Goal: Information Seeking & Learning: Find specific fact

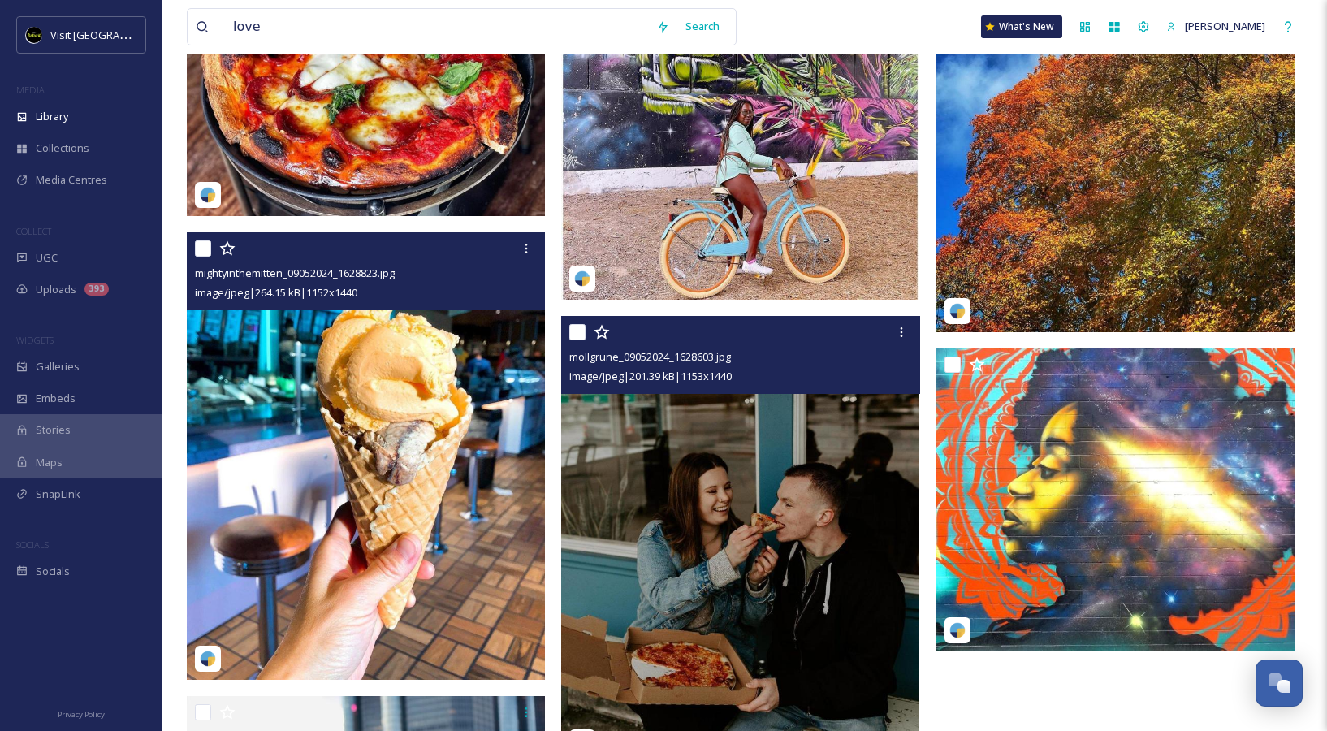
scroll to position [22173, 0]
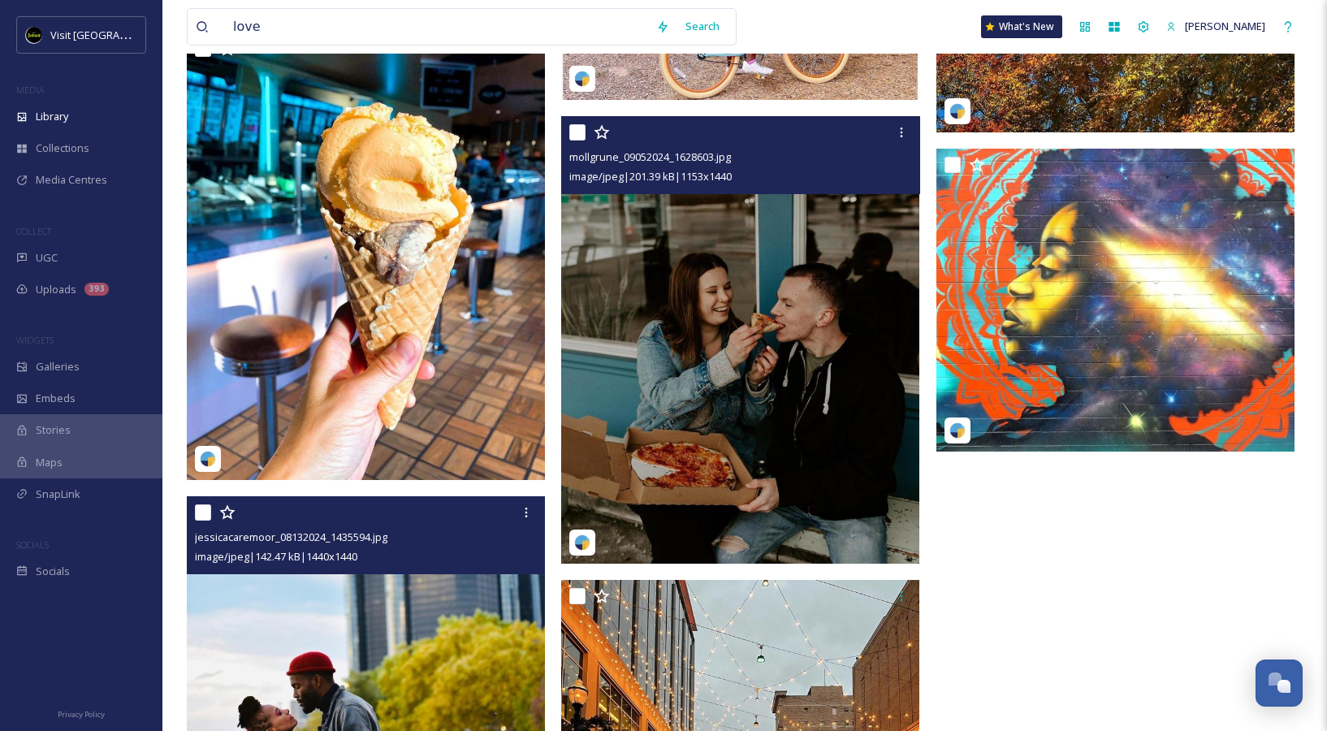
click at [397, 709] on img at bounding box center [366, 675] width 358 height 358
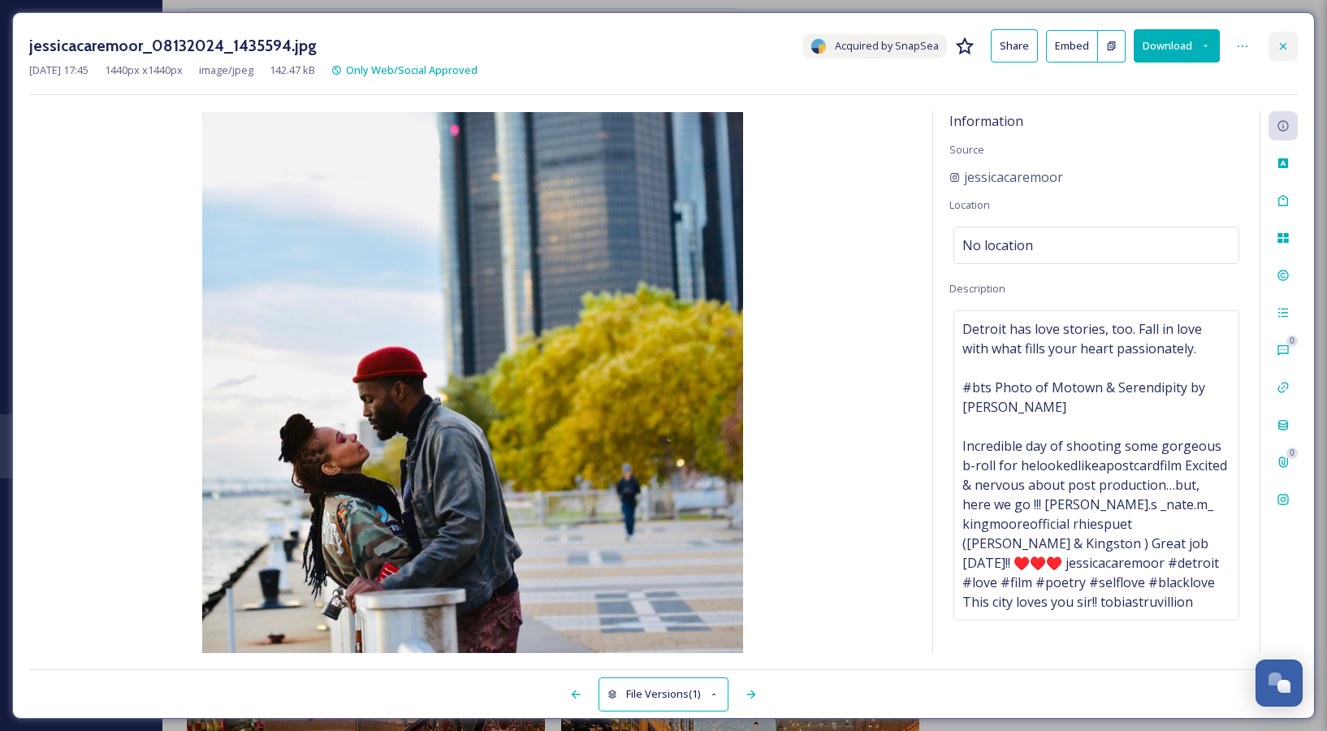
click at [1288, 57] on div at bounding box center [1282, 46] width 29 height 29
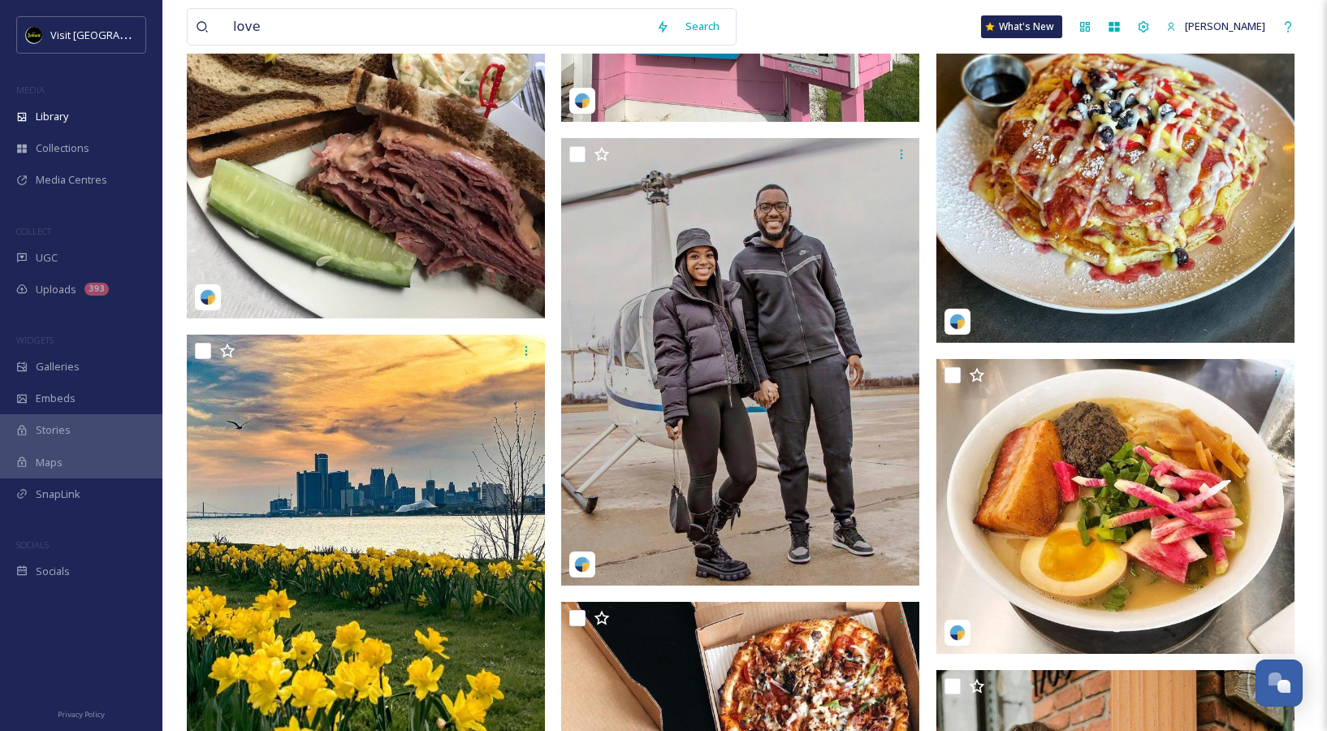
scroll to position [14391, 0]
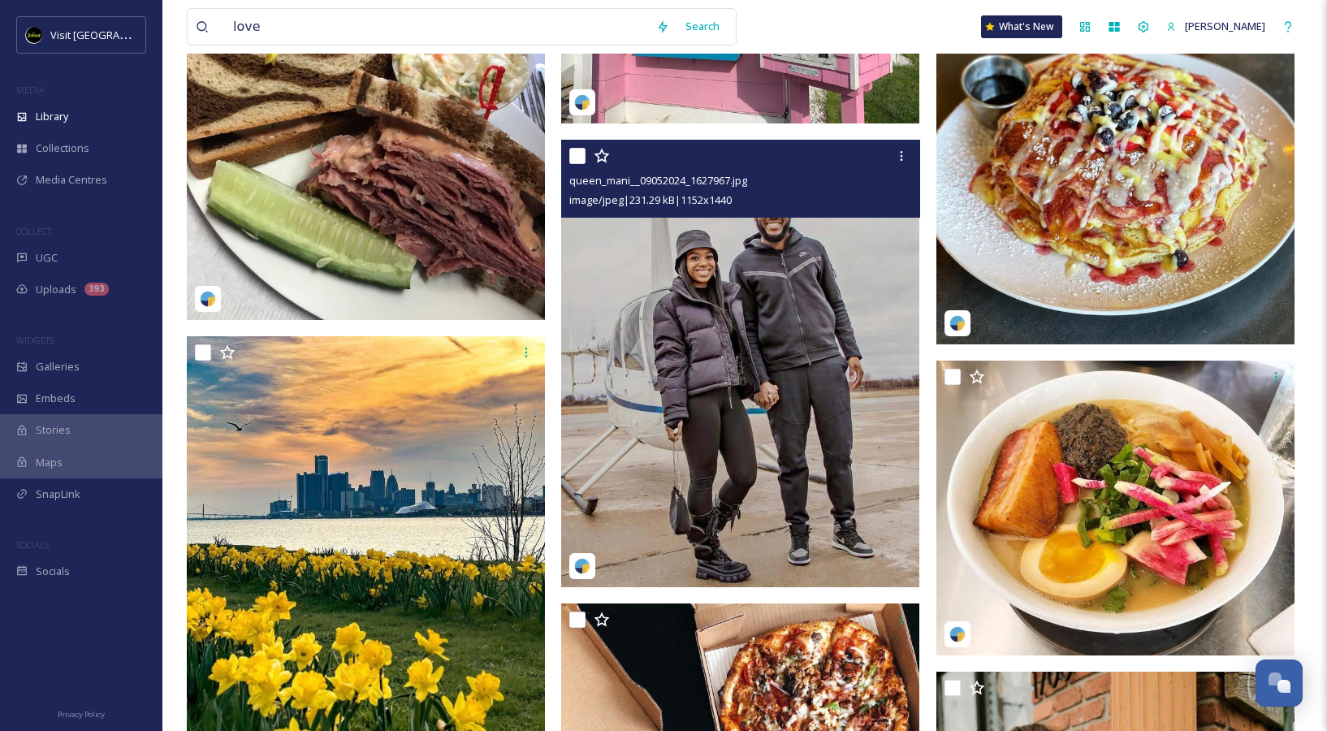
click at [805, 377] on img at bounding box center [740, 363] width 358 height 447
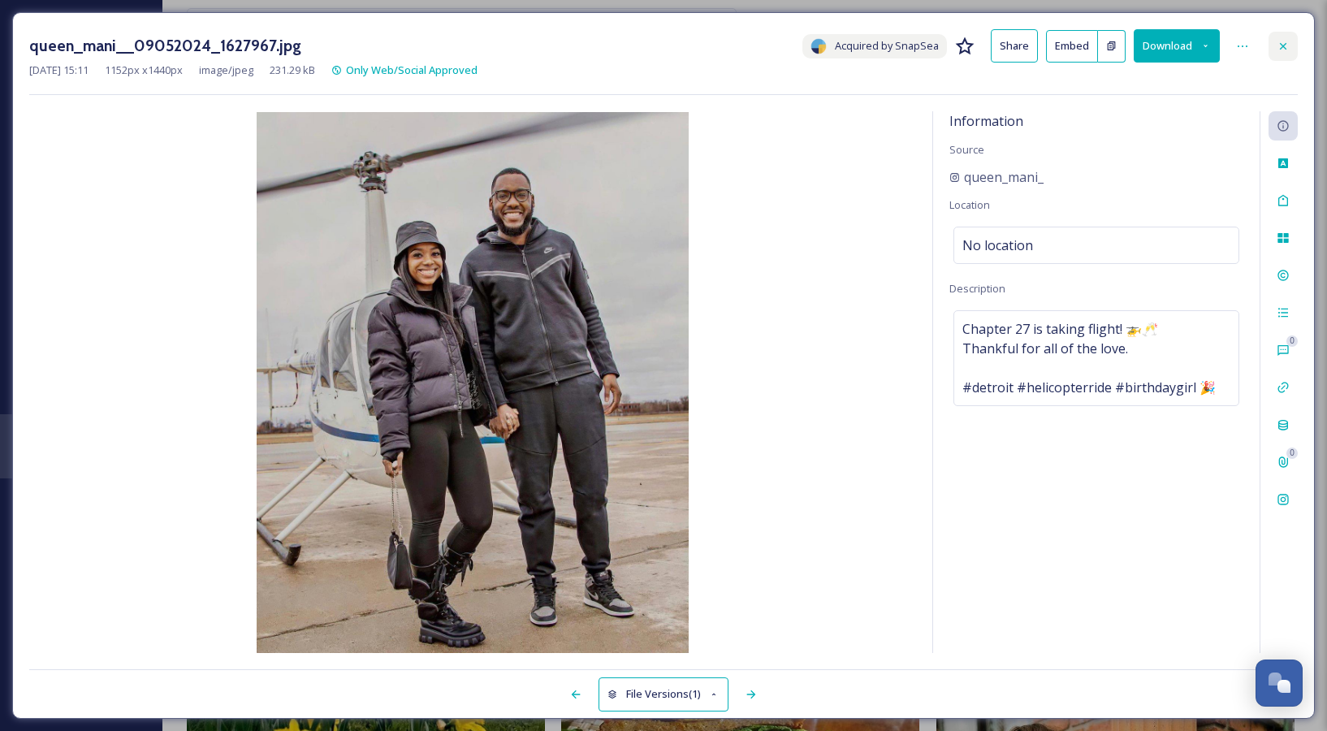
click at [1282, 44] on icon at bounding box center [1282, 46] width 13 height 13
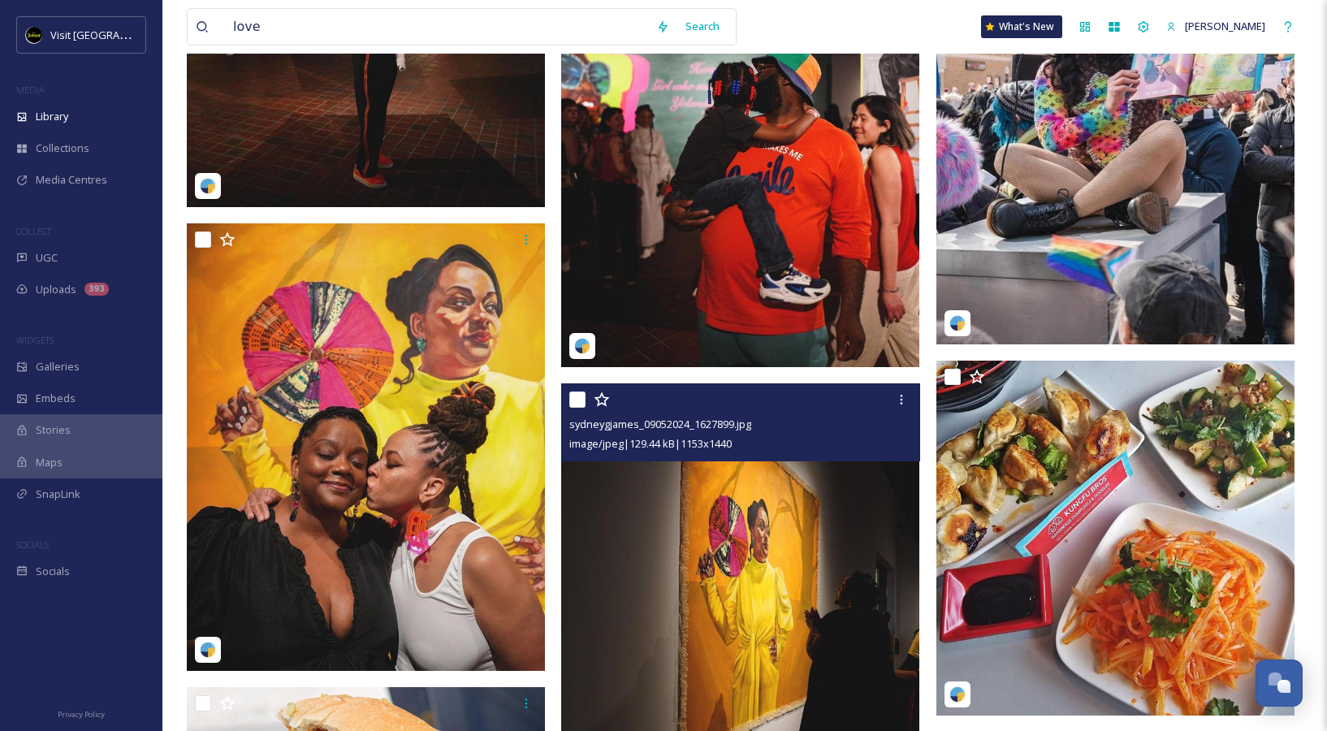
scroll to position [11687, 0]
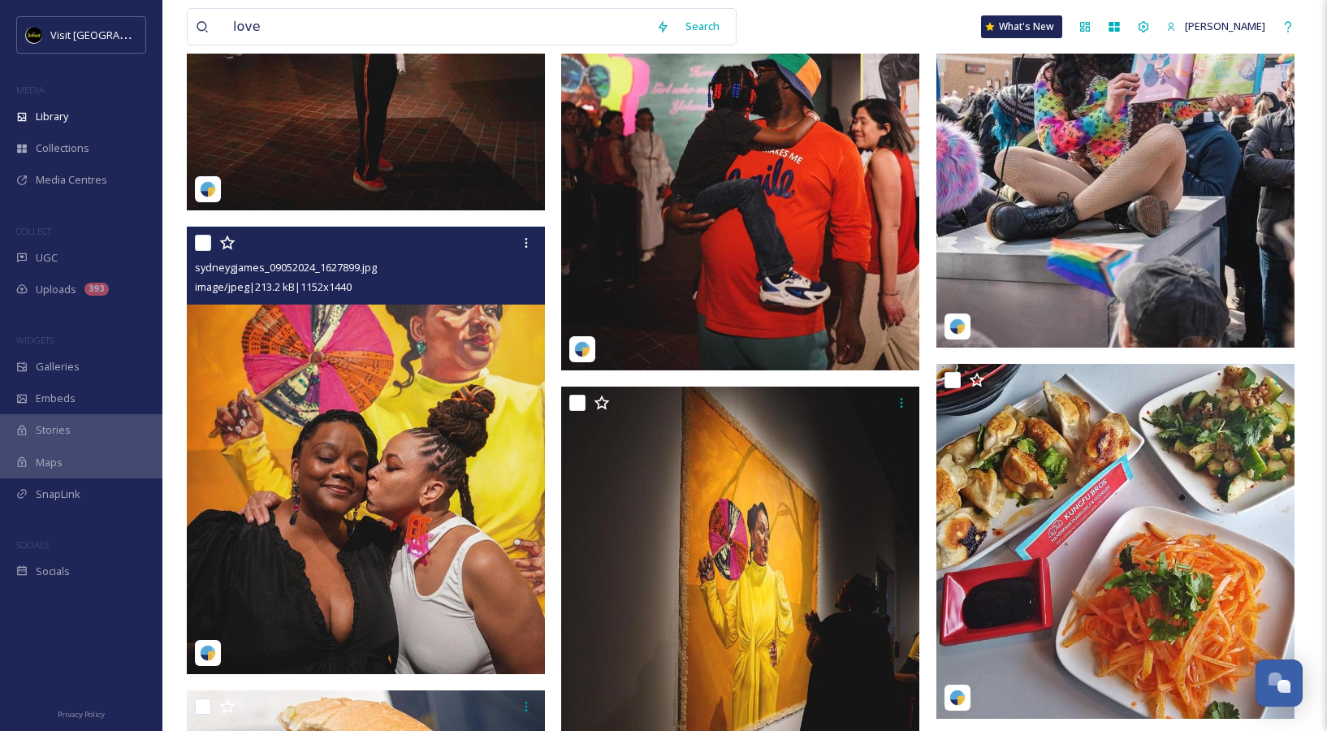
click at [383, 534] on img at bounding box center [366, 450] width 358 height 447
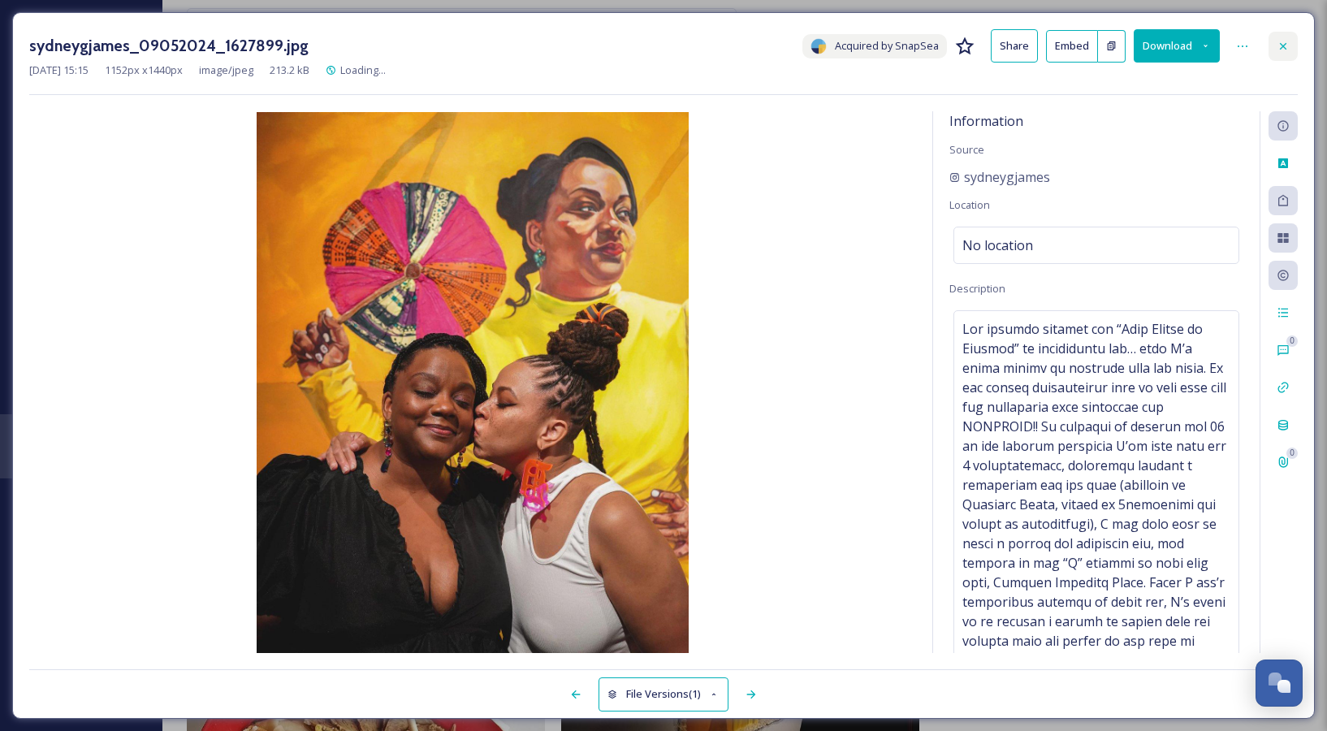
click at [1279, 45] on icon at bounding box center [1282, 46] width 13 height 13
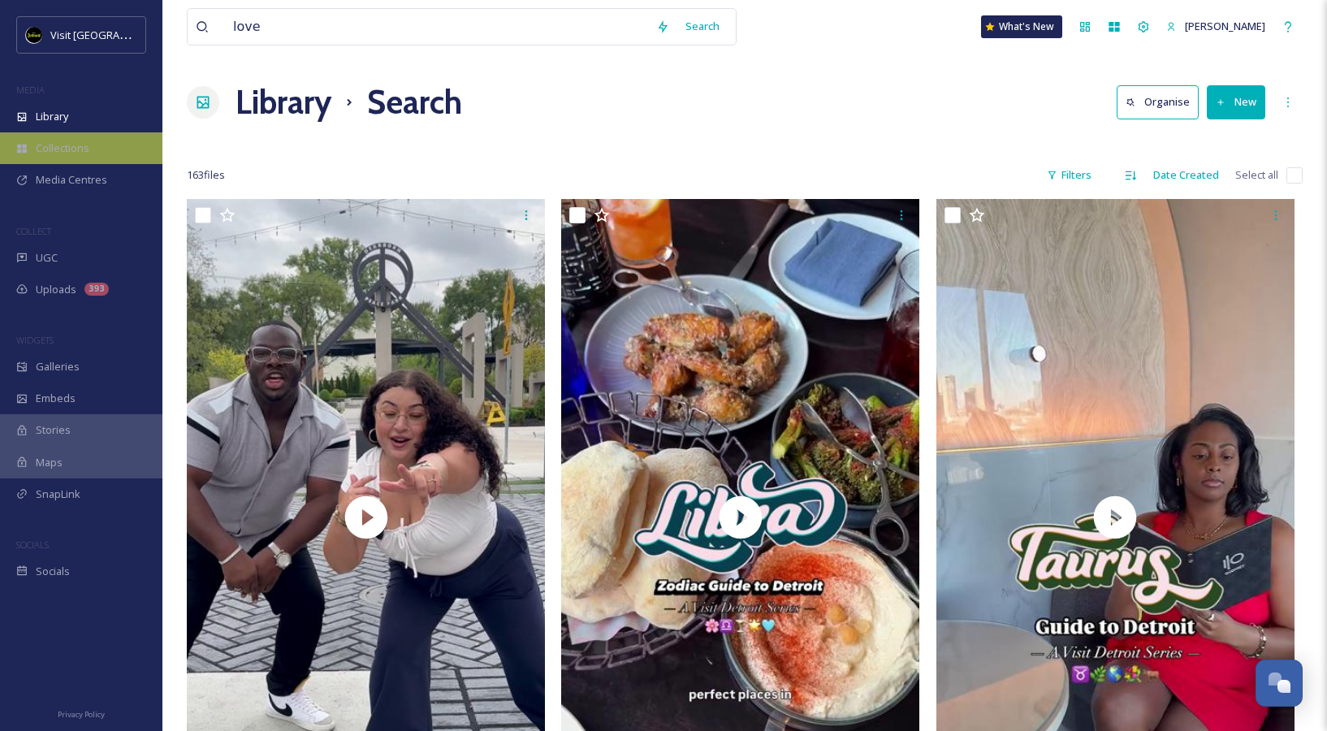
click at [81, 132] on div "Collections" at bounding box center [81, 148] width 162 height 32
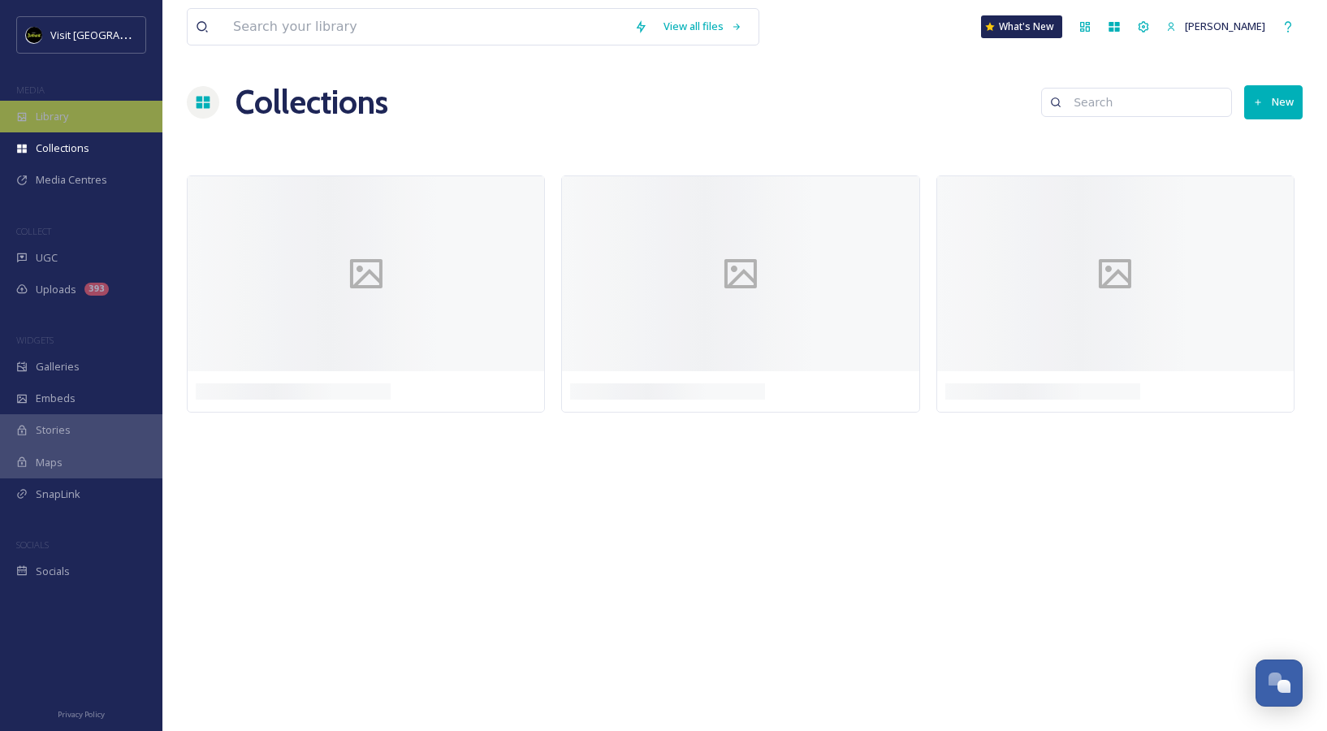
click at [77, 113] on div "Library" at bounding box center [81, 117] width 162 height 32
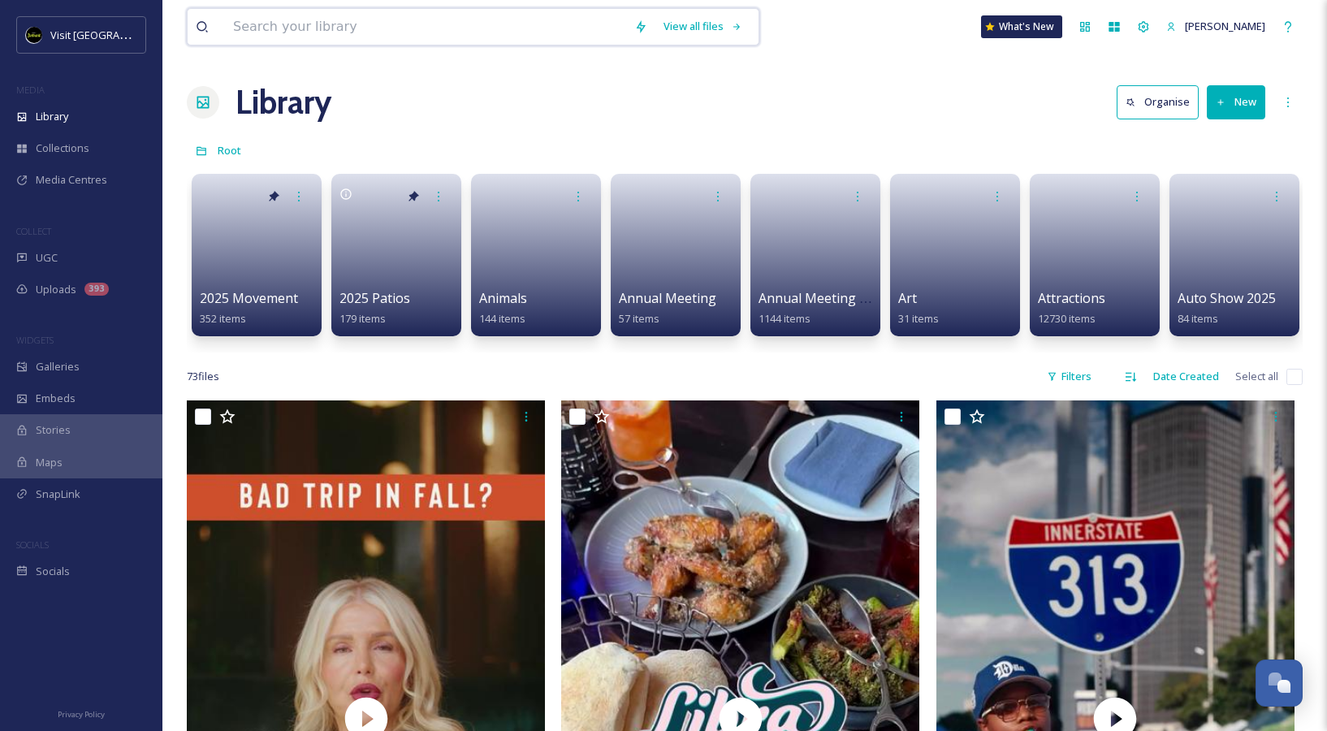
click at [350, 26] on input at bounding box center [425, 27] width 401 height 36
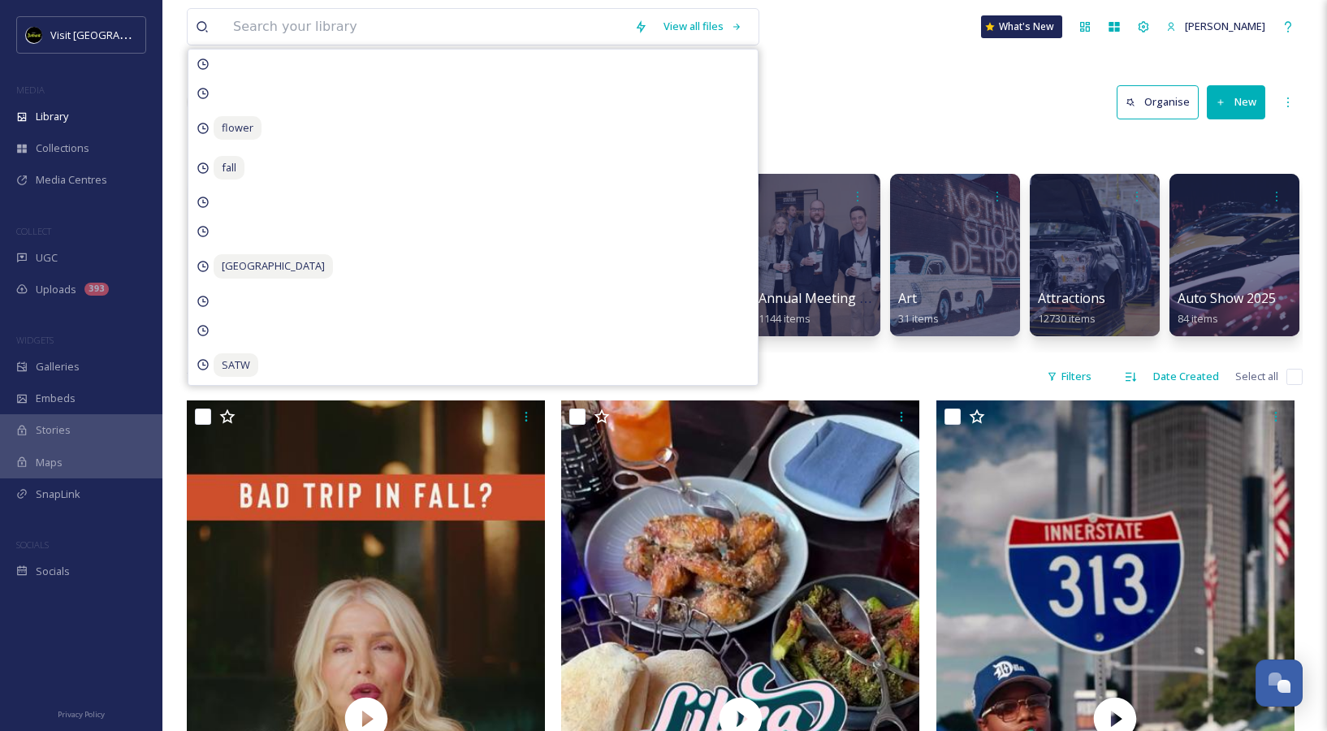
click at [794, 87] on div "Library Organise New" at bounding box center [745, 102] width 1116 height 49
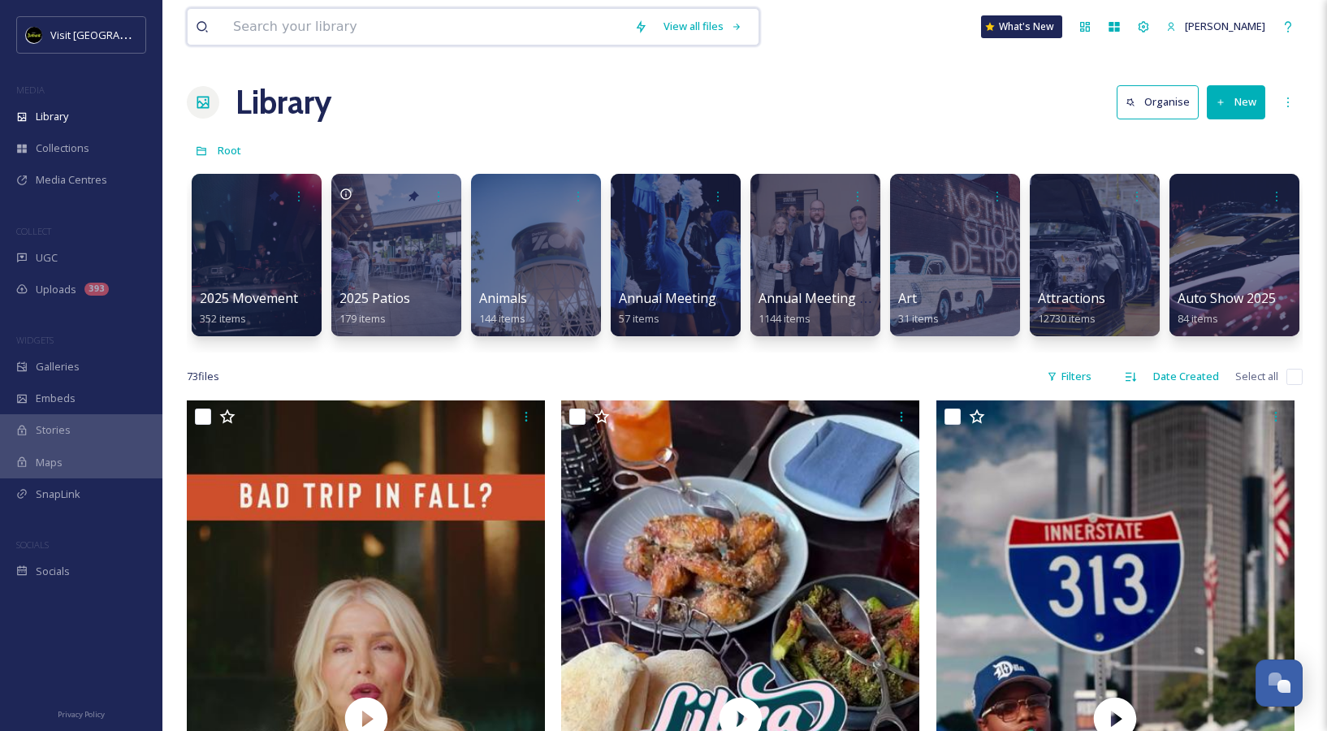
click at [511, 30] on input at bounding box center [425, 27] width 401 height 36
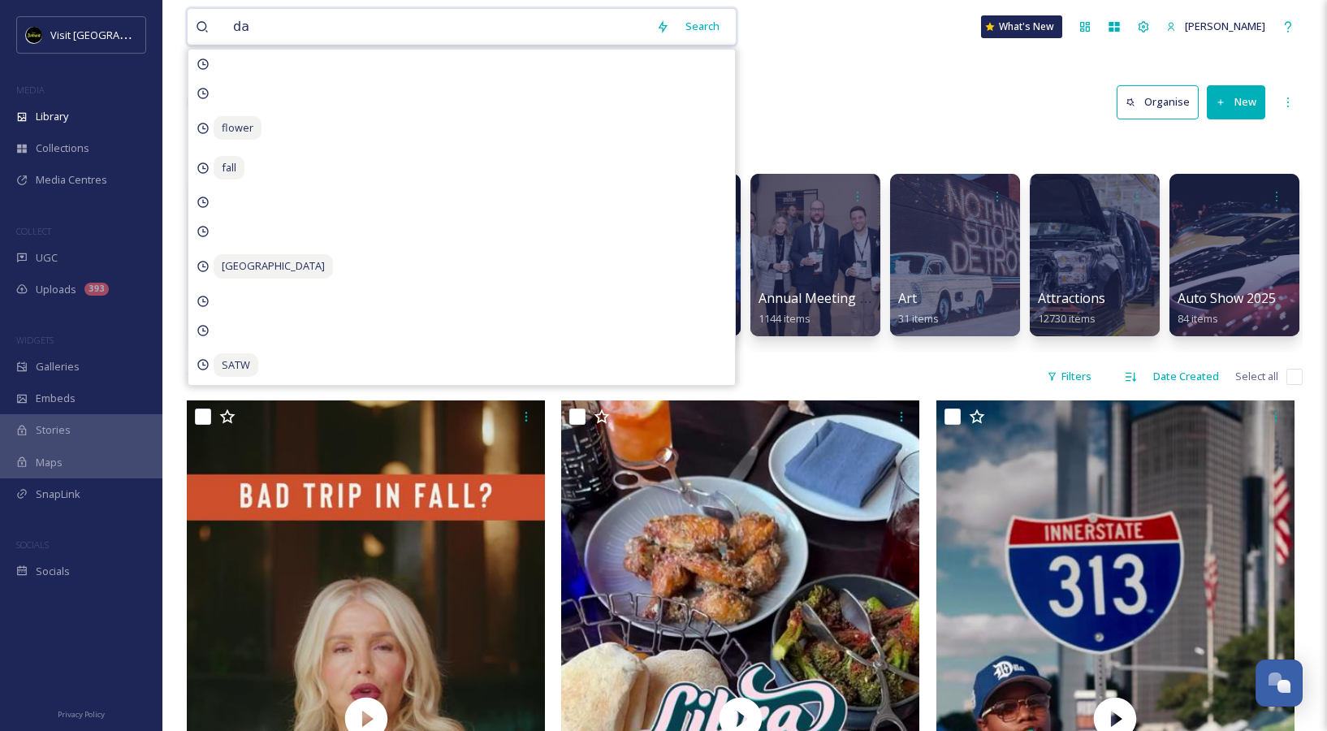
type input "d"
type input "fall"
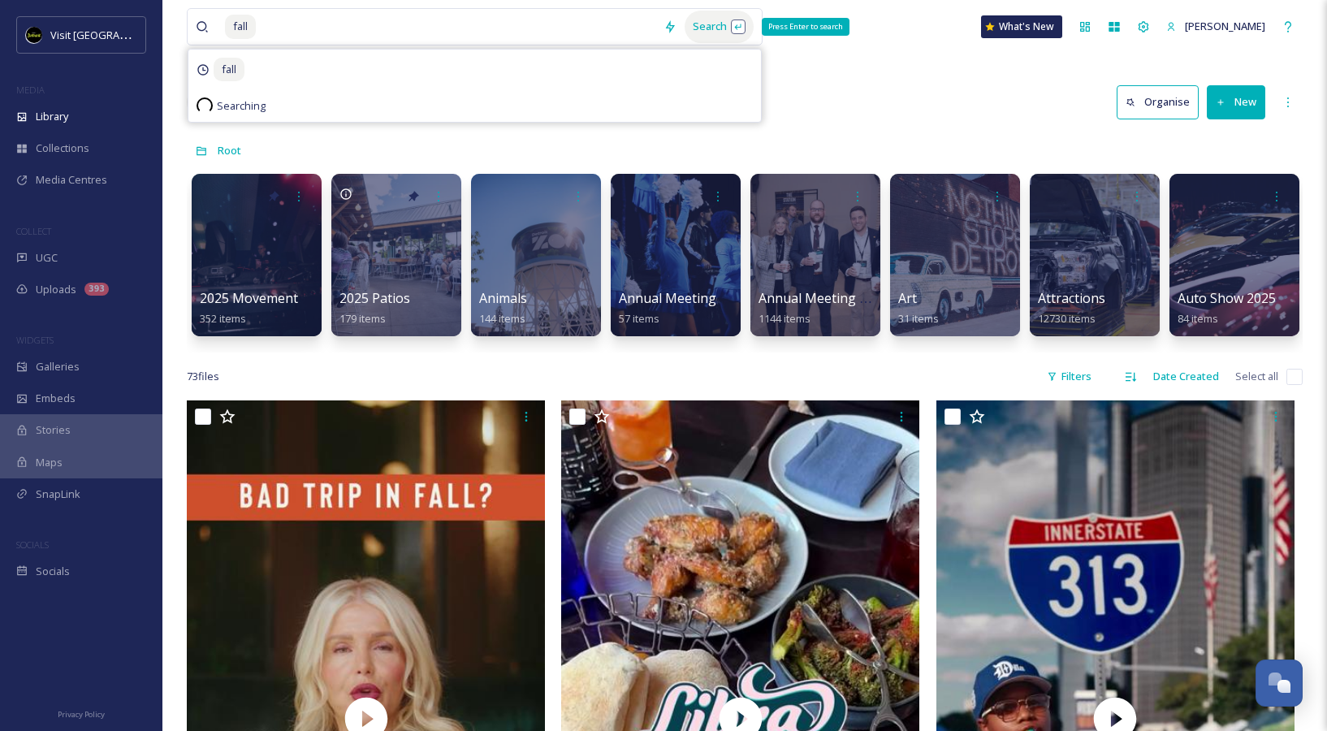
click at [728, 37] on div "Search Press Enter to search" at bounding box center [718, 27] width 69 height 32
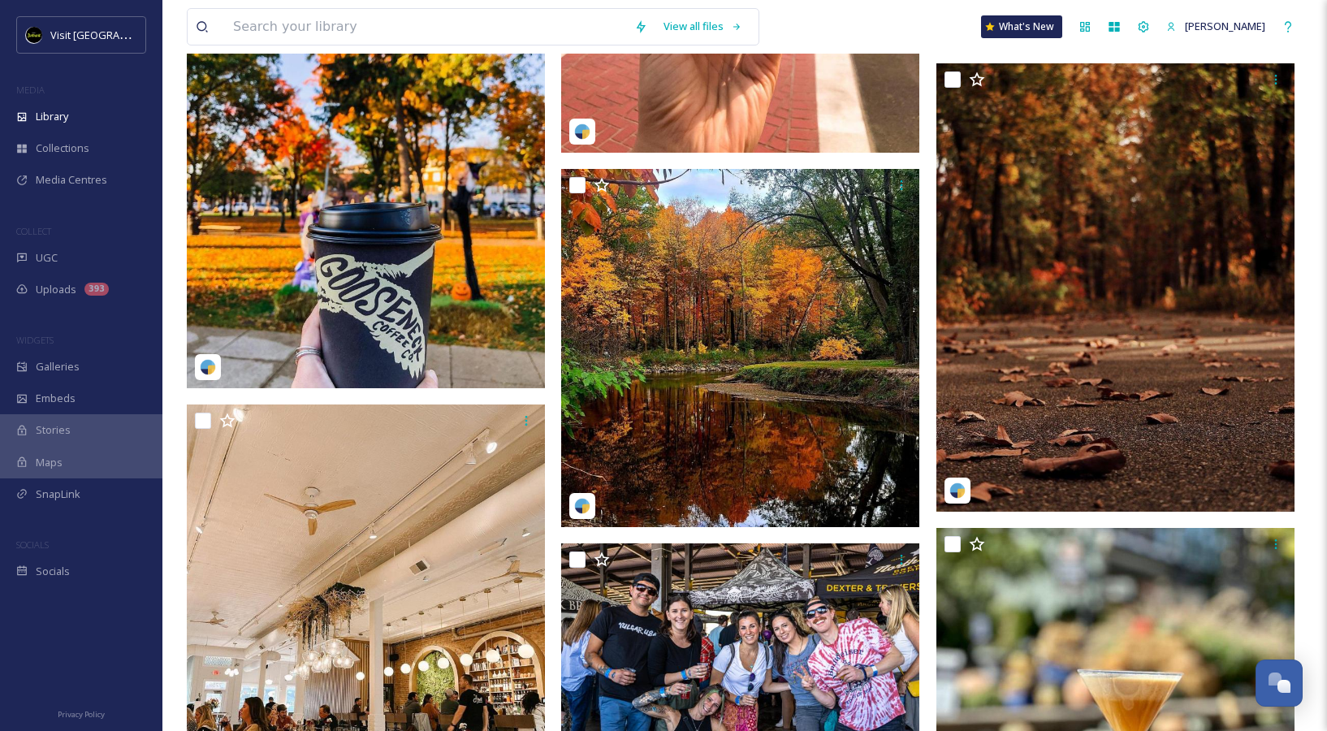
scroll to position [2514, 0]
